Goal: Task Accomplishment & Management: Complete application form

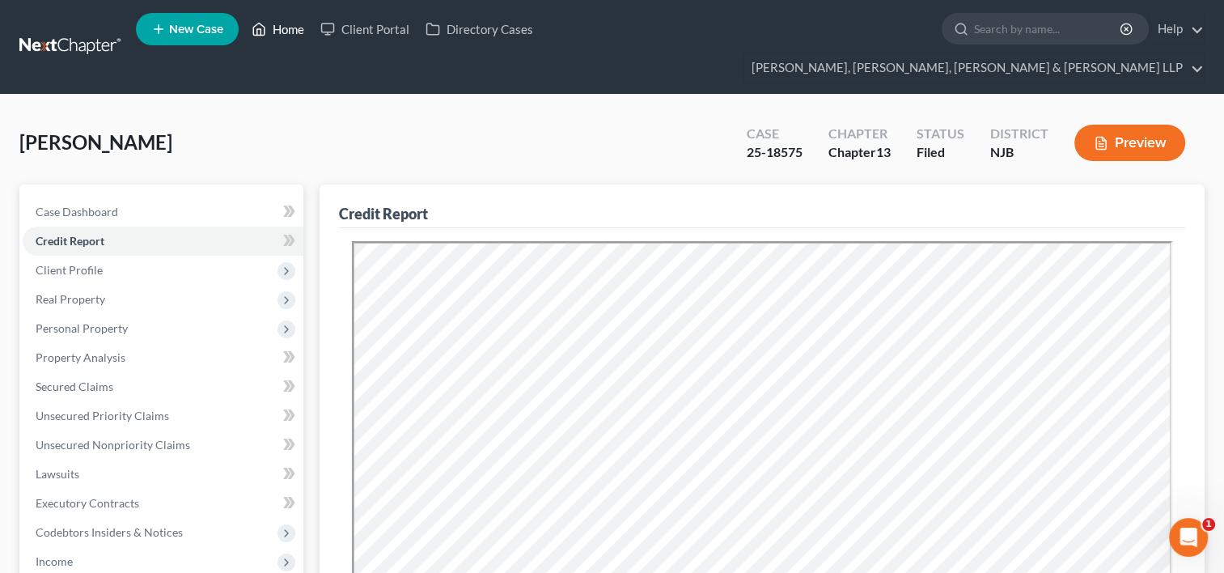
click at [285, 32] on link "Home" at bounding box center [278, 29] width 69 height 29
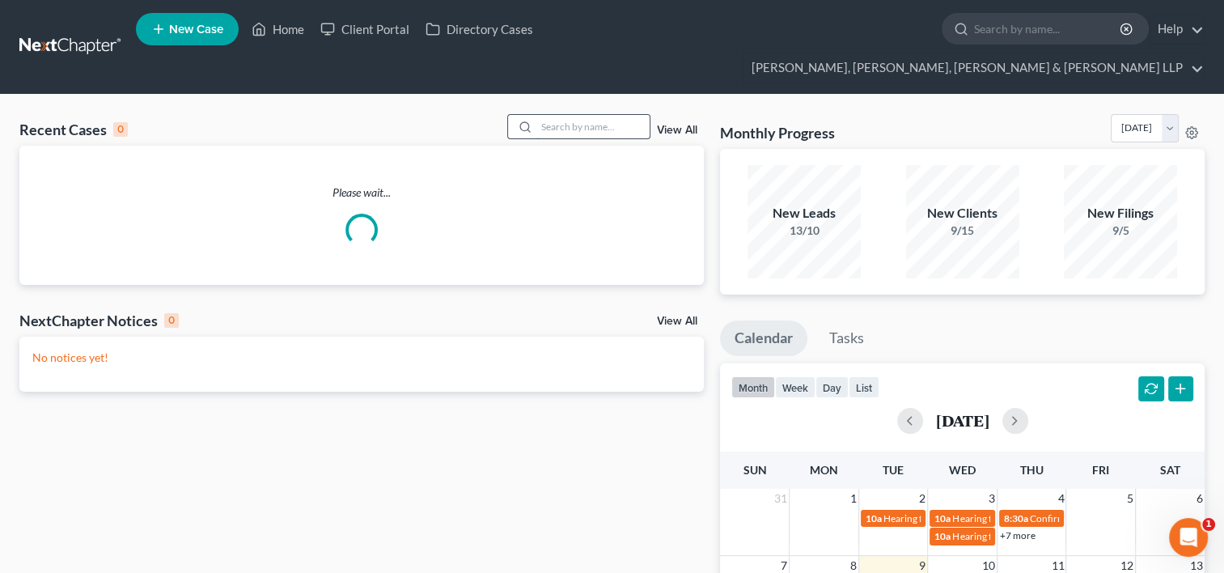
click at [560, 115] on input "search" at bounding box center [592, 126] width 113 height 23
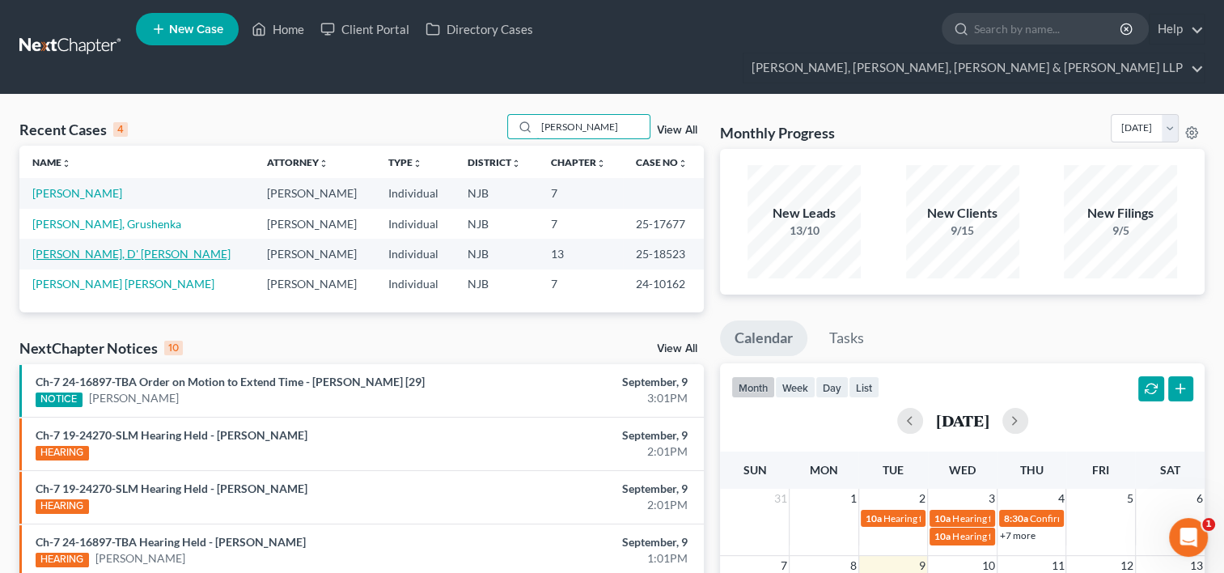
type input "[PERSON_NAME]"
click at [91, 247] on link "[PERSON_NAME], D' [PERSON_NAME]" at bounding box center [131, 254] width 198 height 14
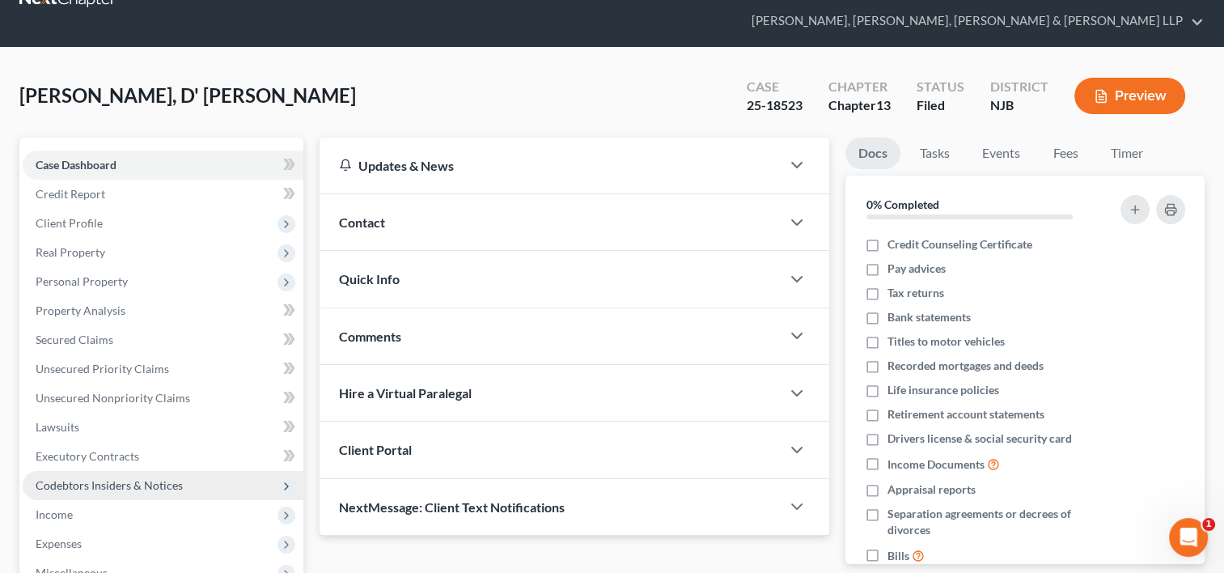
scroll to position [162, 0]
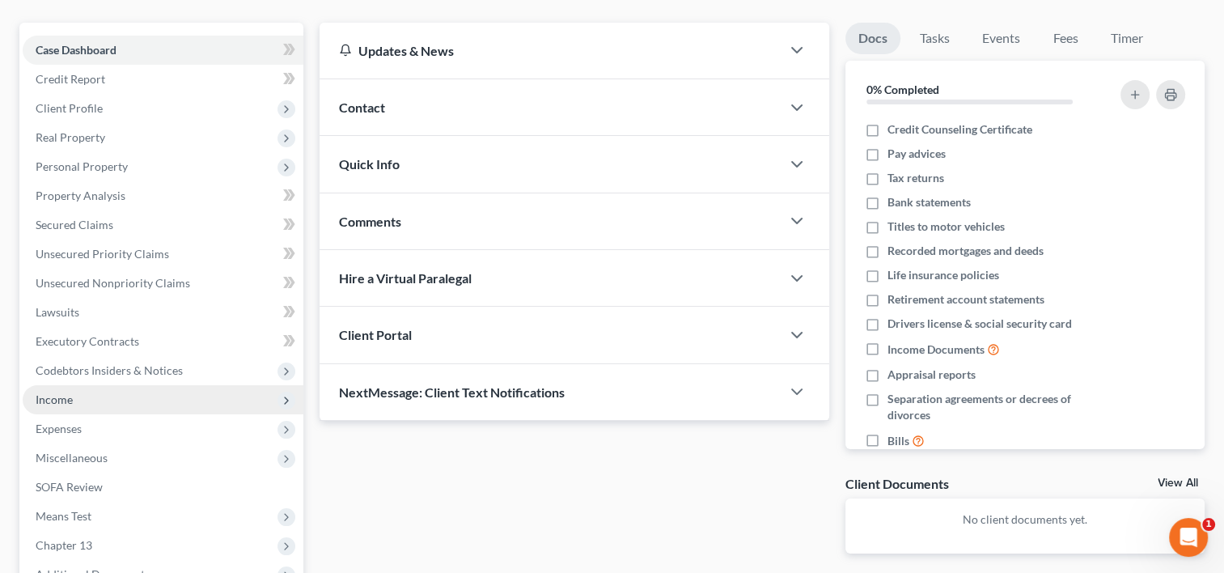
click at [61, 392] on span "Income" at bounding box center [54, 399] width 37 height 14
click at [87, 385] on span "Income" at bounding box center [163, 399] width 281 height 29
click at [110, 385] on span "Income" at bounding box center [163, 399] width 281 height 29
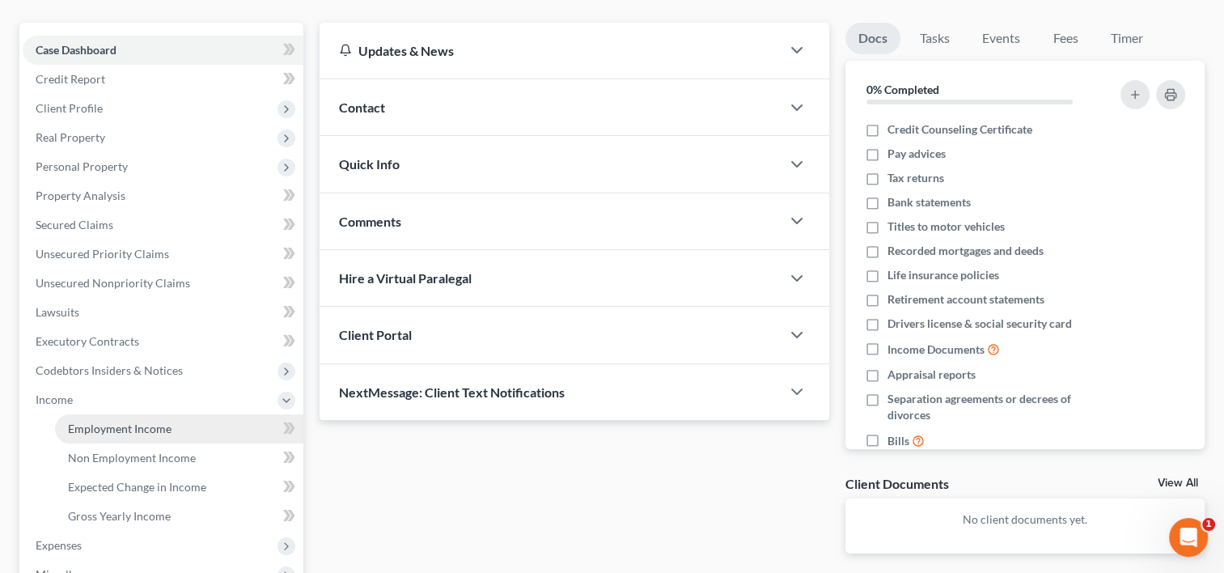
click at [121, 421] on span "Employment Income" at bounding box center [120, 428] width 104 height 14
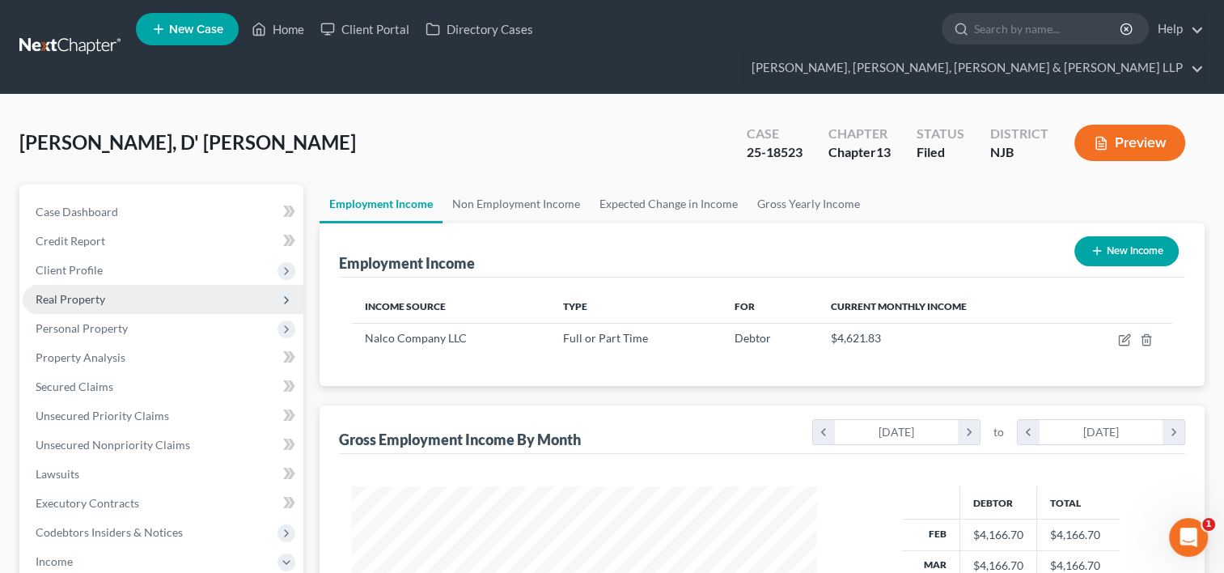
click at [74, 292] on span "Real Property" at bounding box center [71, 299] width 70 height 14
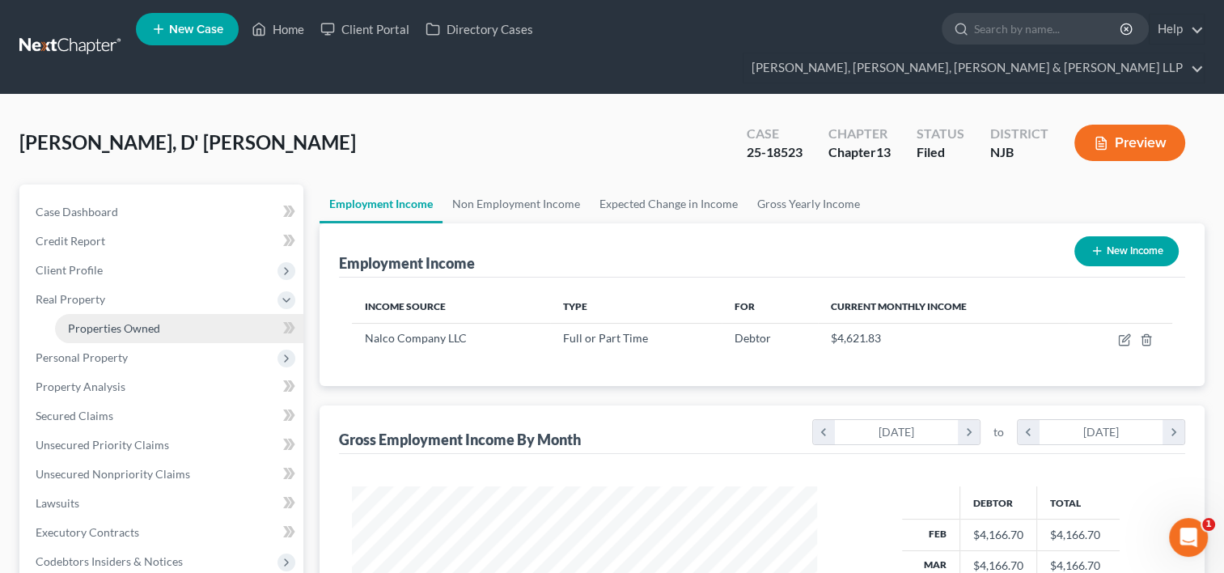
click at [94, 321] on span "Properties Owned" at bounding box center [114, 328] width 92 height 14
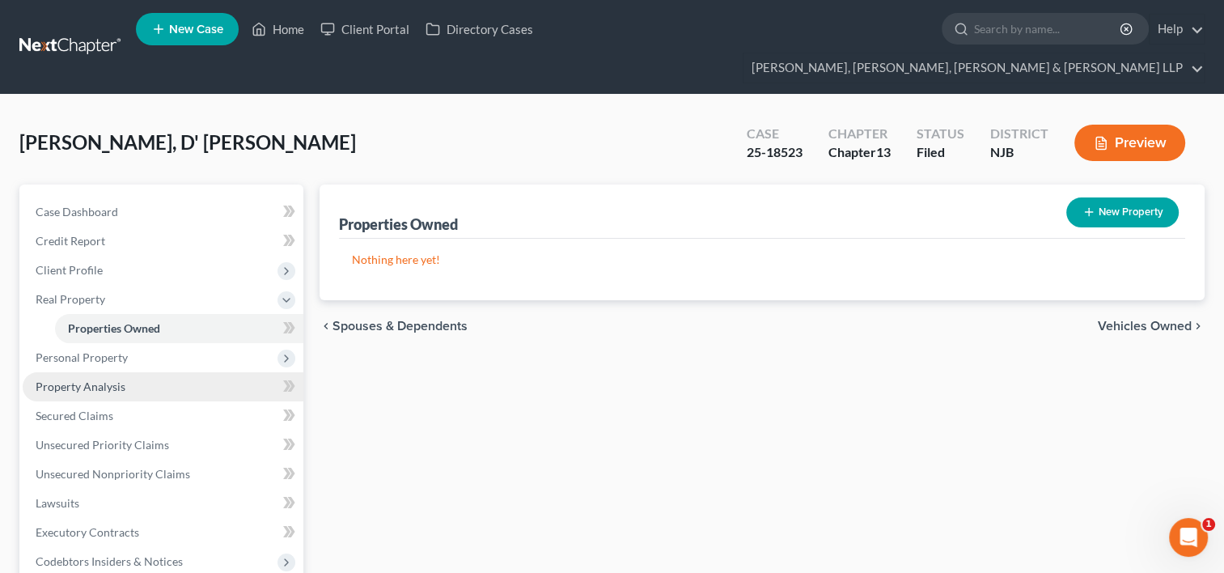
scroll to position [162, 0]
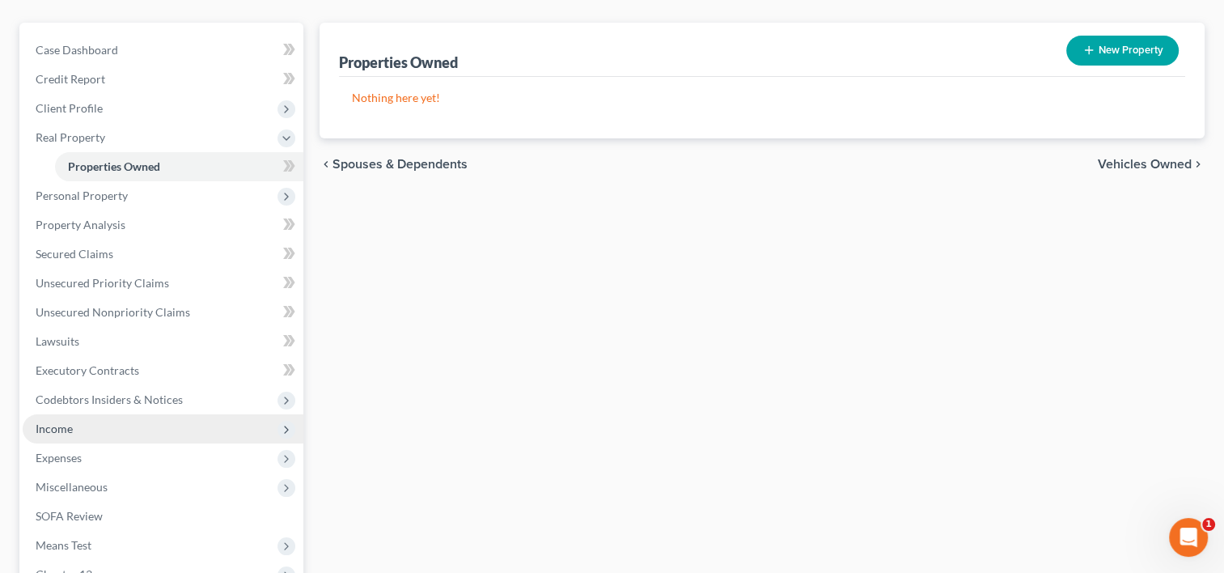
click at [65, 421] on span "Income" at bounding box center [54, 428] width 37 height 14
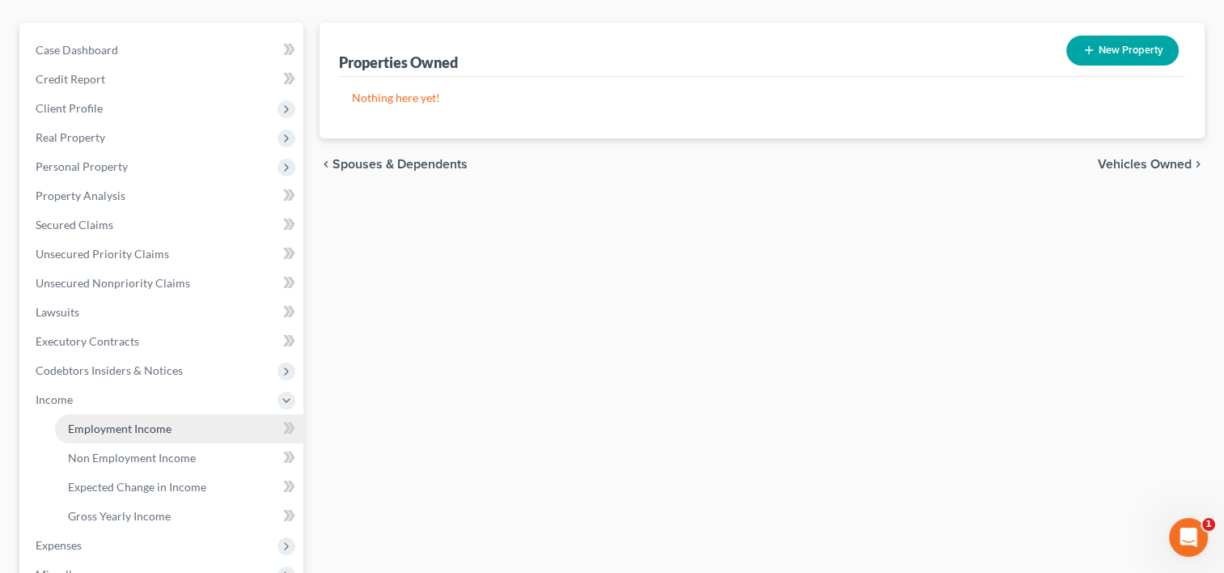
click at [107, 414] on link "Employment Income" at bounding box center [179, 428] width 248 height 29
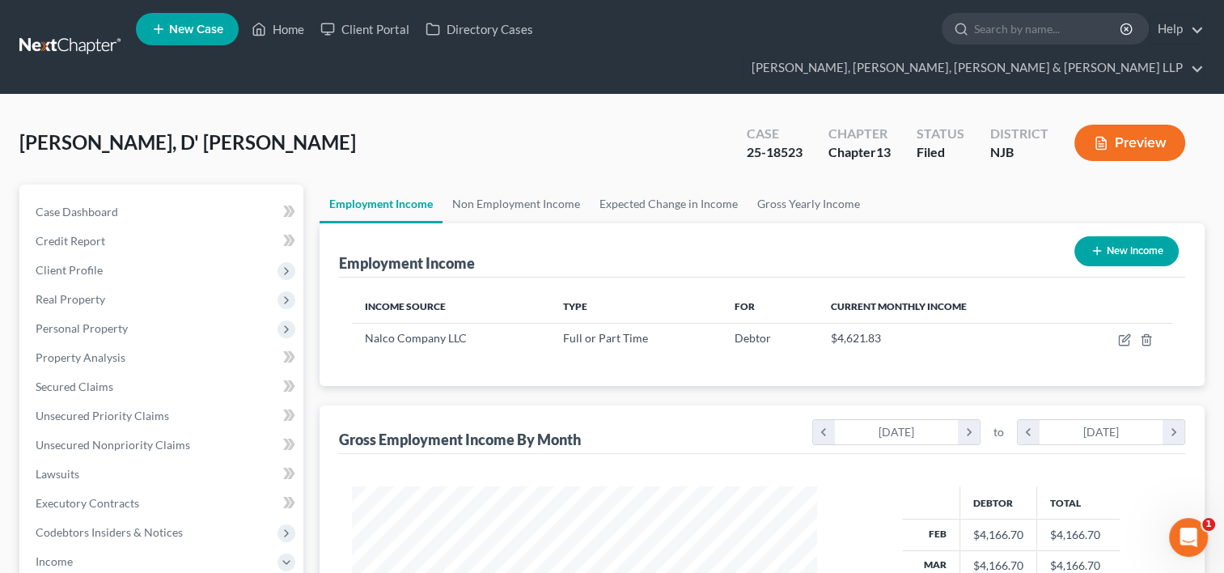
scroll to position [288, 498]
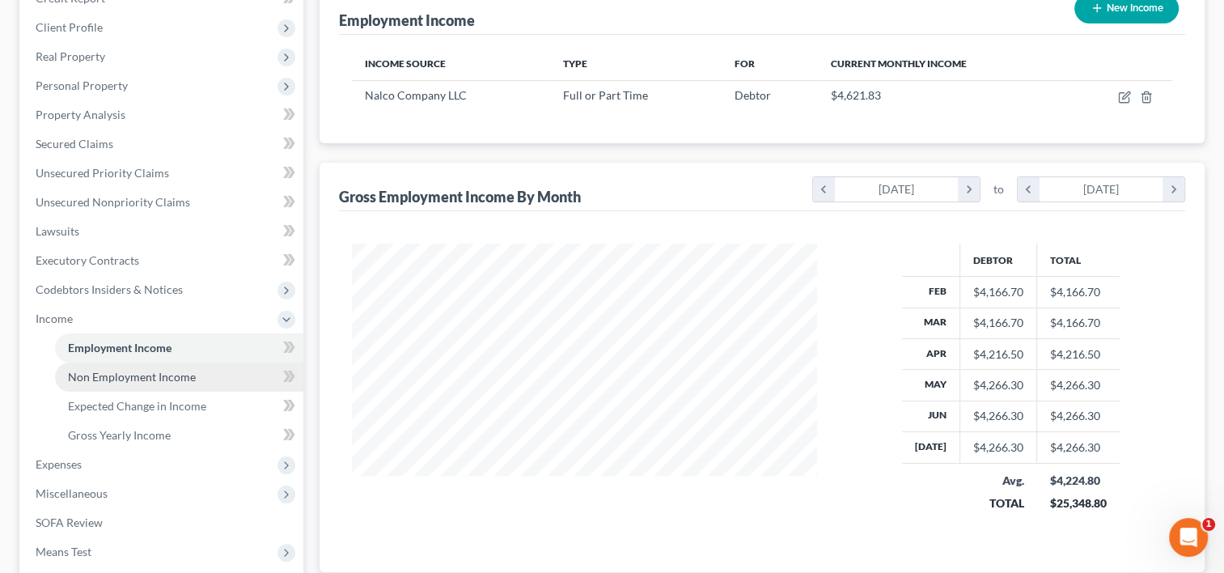
click at [161, 370] on span "Non Employment Income" at bounding box center [132, 377] width 128 height 14
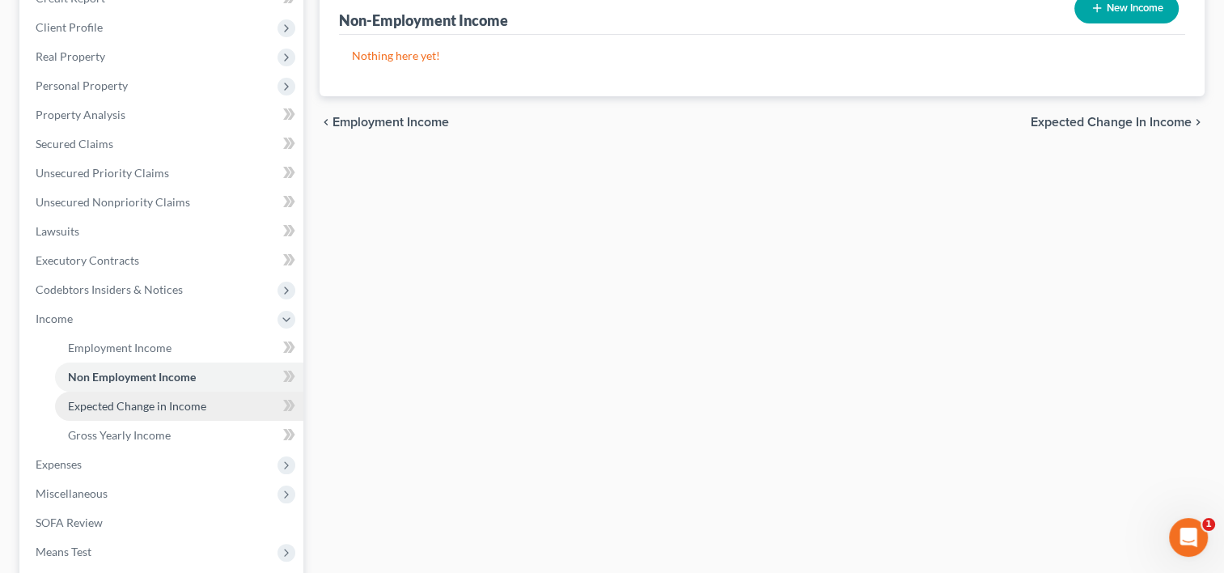
click at [155, 399] on span "Expected Change in Income" at bounding box center [137, 406] width 138 height 14
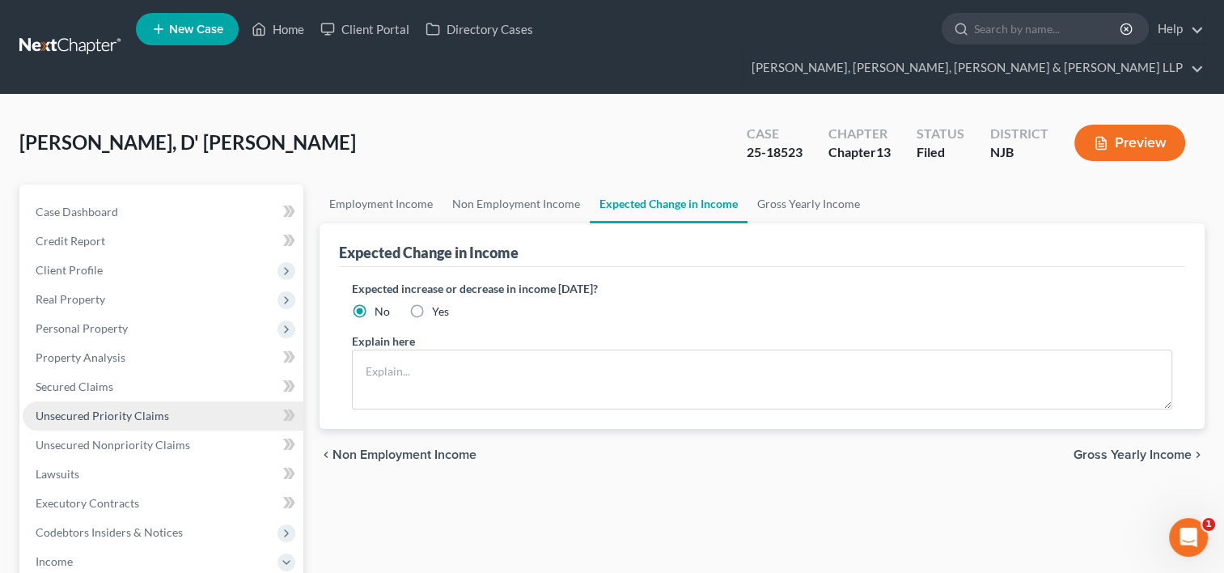
scroll to position [243, 0]
